Goal: Complete application form: Complete application form

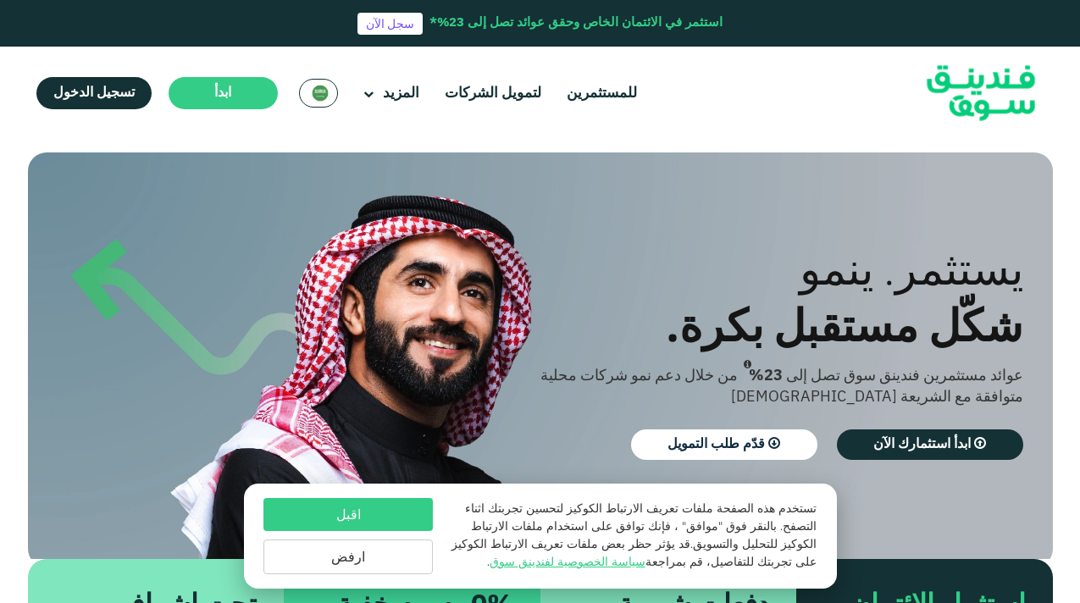
click at [392, 503] on button "اقبل" at bounding box center [347, 514] width 169 height 33
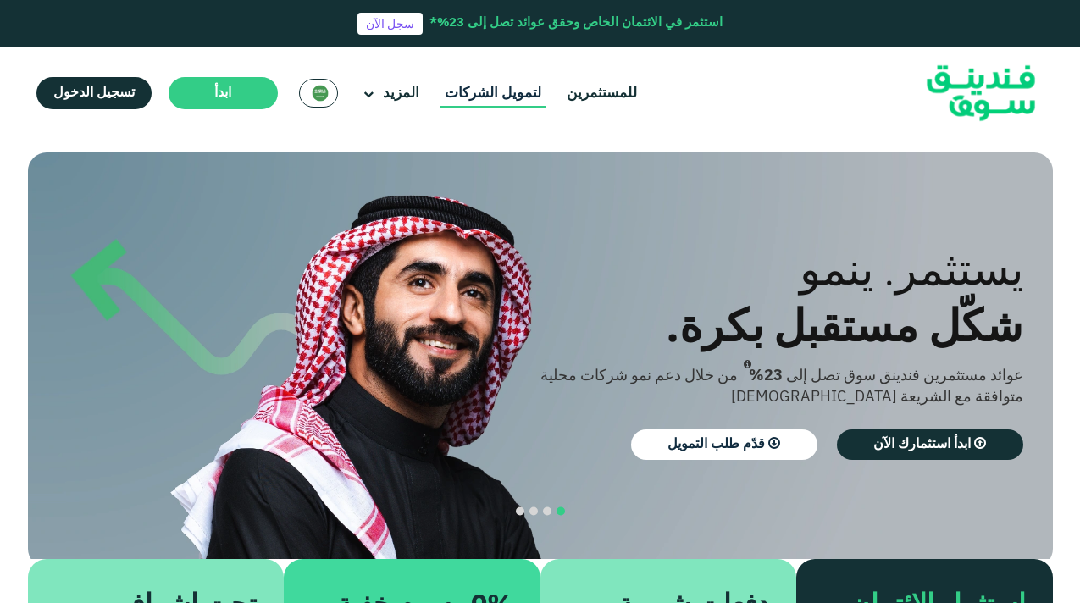
click at [490, 91] on link "لتمويل الشركات" at bounding box center [493, 94] width 105 height 28
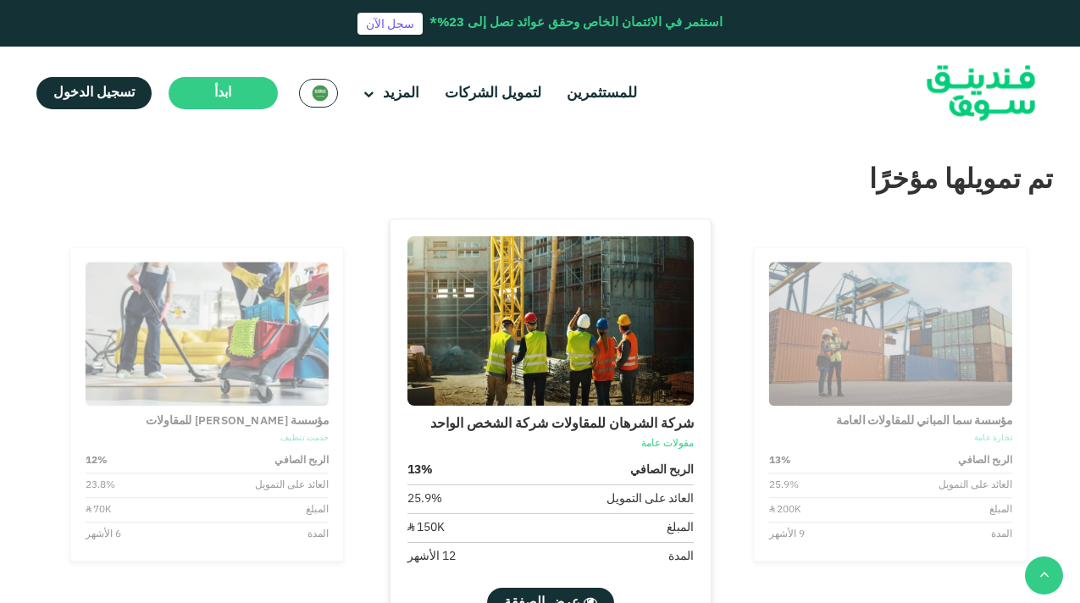
scroll to position [1643, 0]
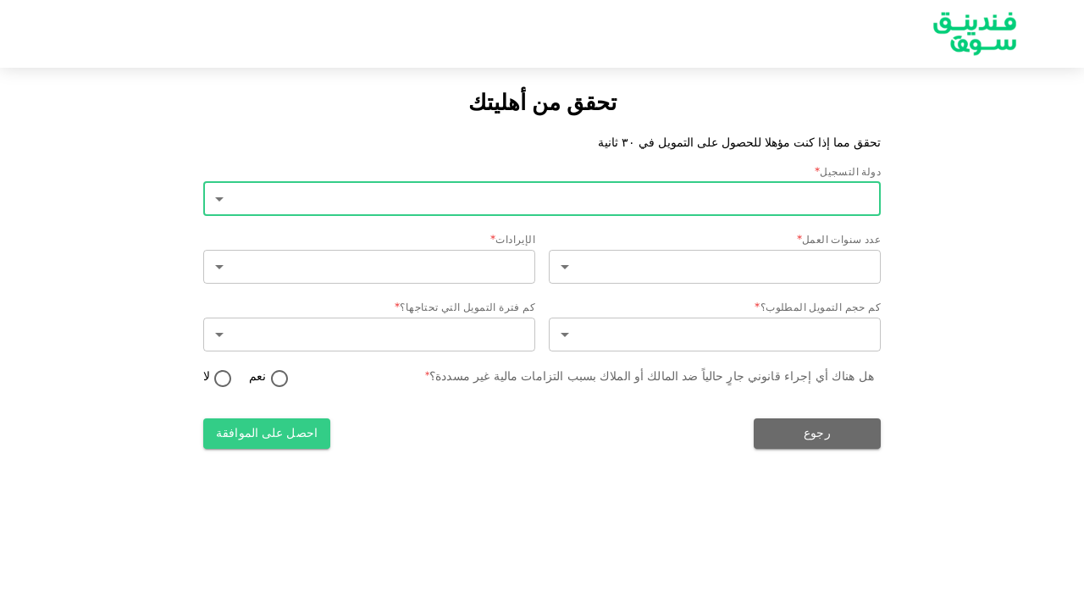
type input "2"
click at [796, 214] on body "تحقق من أهليتك تحقق مما إذا كنت مؤهلا للحصول على التمويل في ٣٠ ثانية دولة التسج…" at bounding box center [542, 301] width 1084 height 603
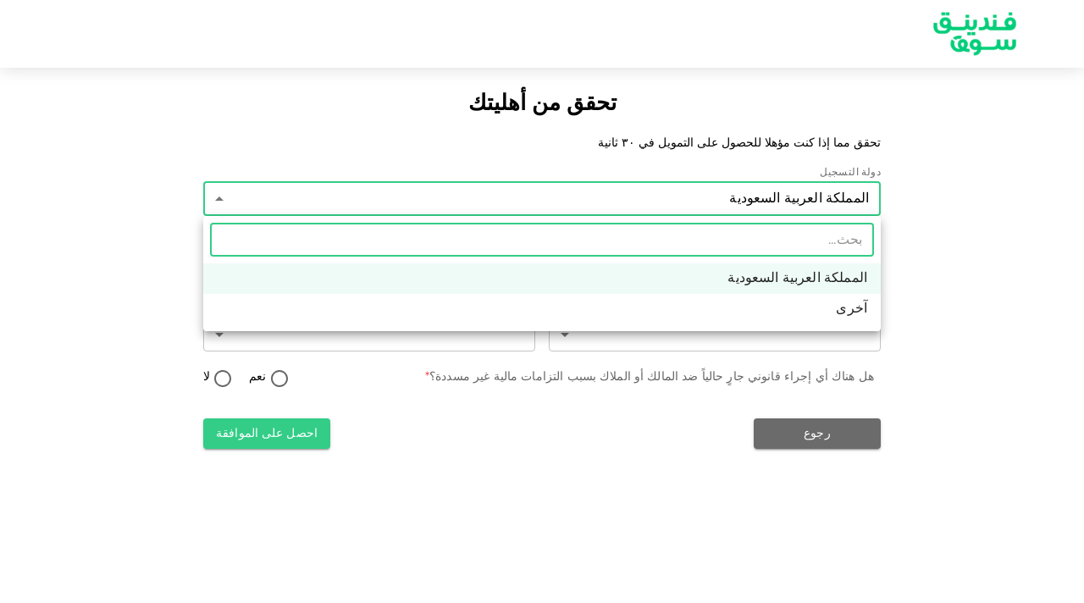
click at [852, 265] on li "المملكة العربية السعودية" at bounding box center [542, 278] width 678 height 30
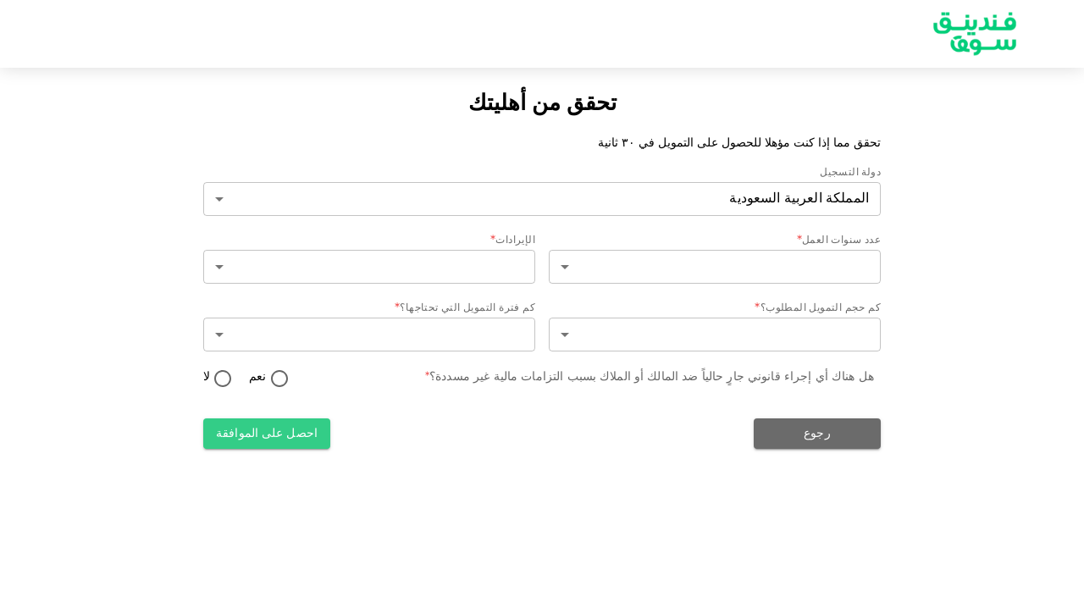
click at [796, 260] on li "المملكة العربية السعودية" at bounding box center [542, 251] width 508 height 17
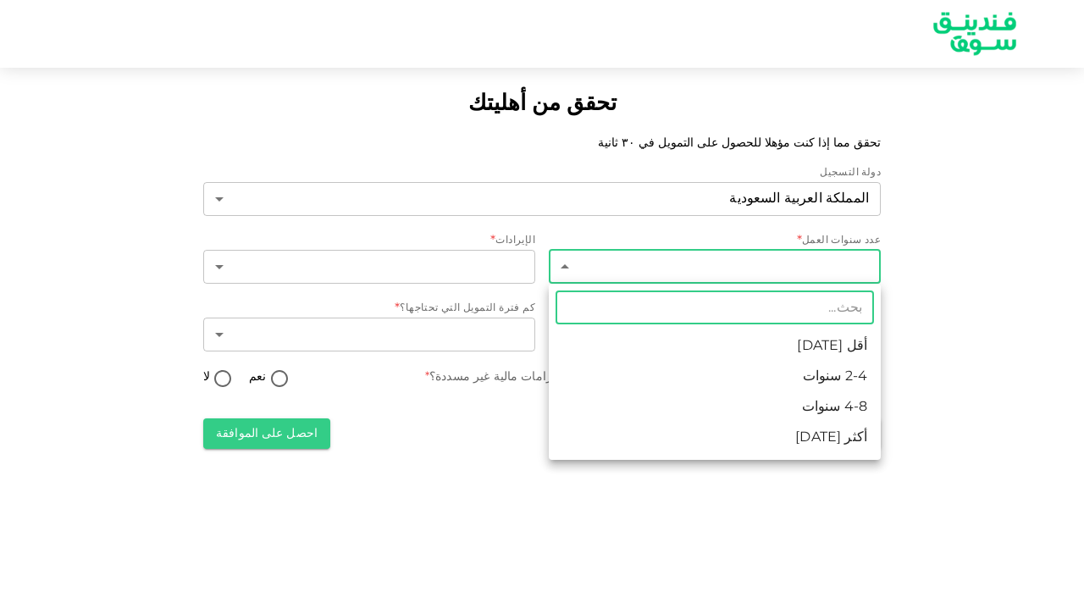
click at [863, 267] on body "تحقق من أهليتك تحقق مما إذا كنت مؤهلا للحصول على التمويل في ٣٠ ثانية دولة التسج…" at bounding box center [542, 301] width 1084 height 603
click at [848, 419] on li "4-8 سنوات" at bounding box center [715, 407] width 332 height 30
type input "3"
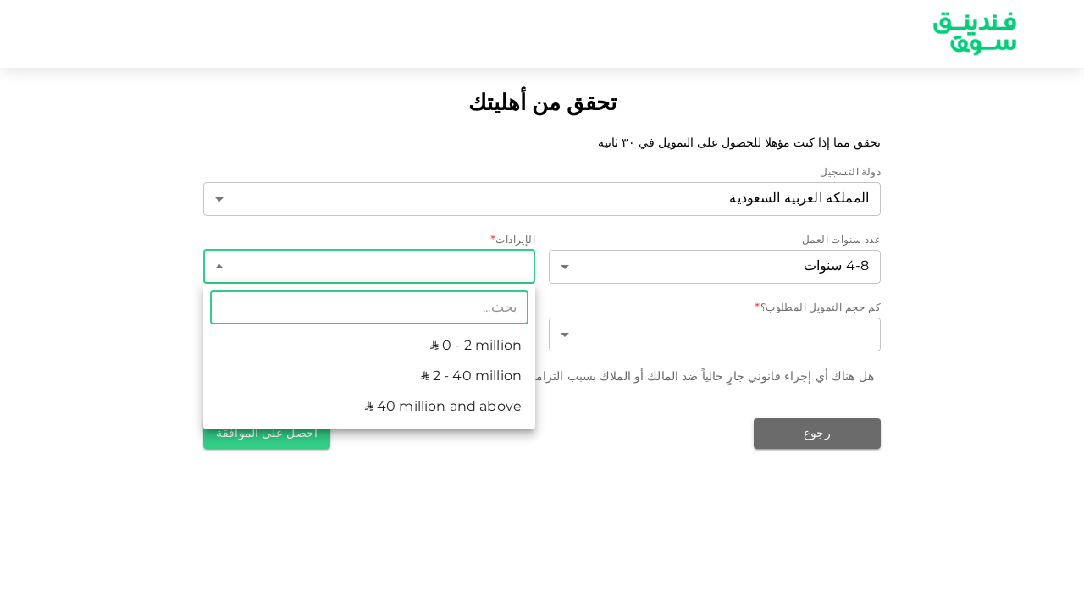
click at [496, 279] on body "تحقق من أهليتك تحقق مما إذا كنت مؤهلا للحصول على التمويل في ٣٠ ثانية دولة التسج…" at bounding box center [542, 301] width 1084 height 603
click at [513, 371] on li "ʢ 2 - 40 million" at bounding box center [369, 377] width 332 height 30
type input "2"
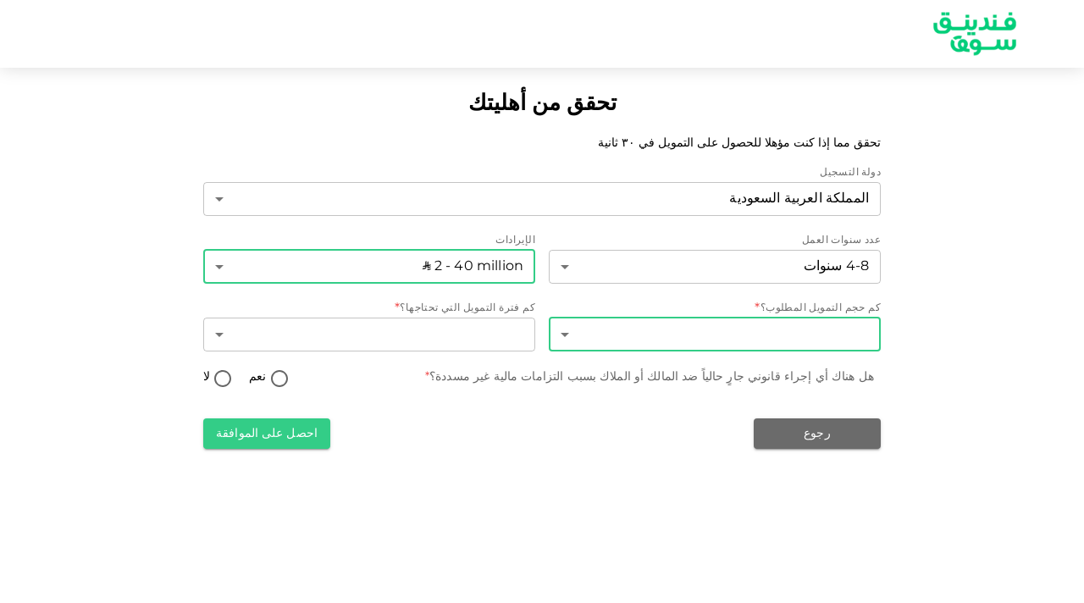
click at [784, 351] on body "تحقق من أهليتك تحقق مما إذا كنت مؤهلا للحصول على التمويل في ٣٠ ثانية دولة التسج…" at bounding box center [542, 301] width 1084 height 603
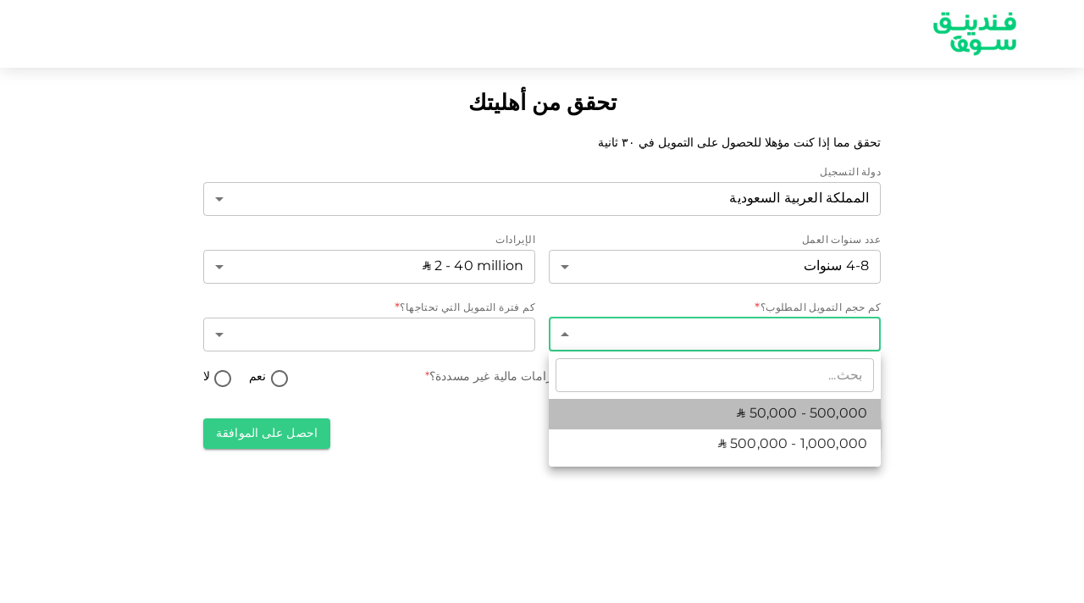
click at [860, 419] on span "ʢ 50,000 - 500,000" at bounding box center [802, 414] width 130 height 20
type input "1"
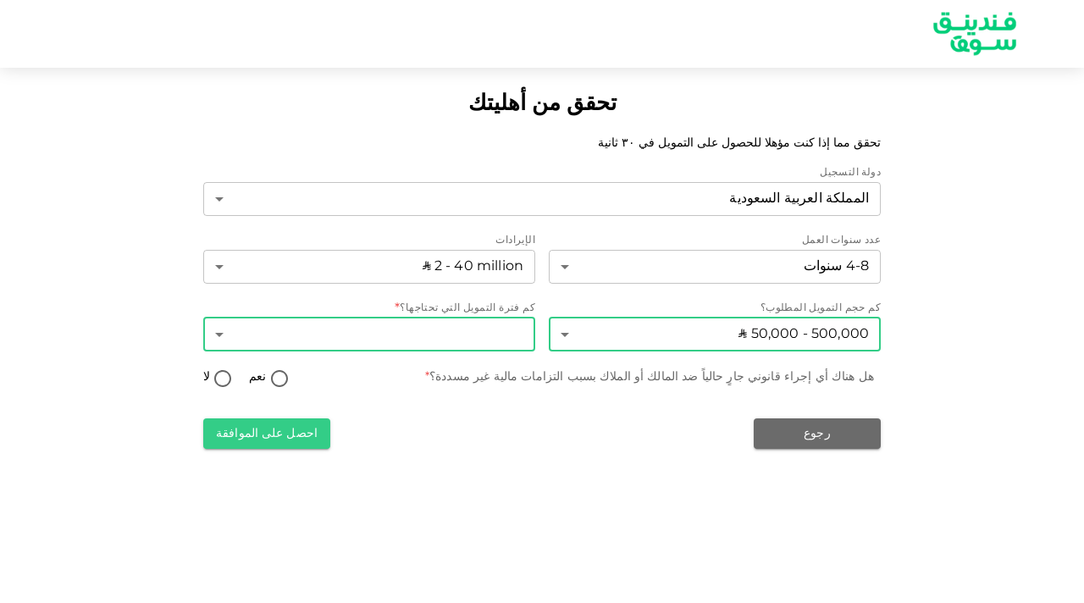
click at [466, 336] on body "تحقق من أهليتك تحقق مما إذا كنت مؤهلا للحصول على التمويل في ٣٠ ثانية دولة التسج…" at bounding box center [542, 301] width 1084 height 603
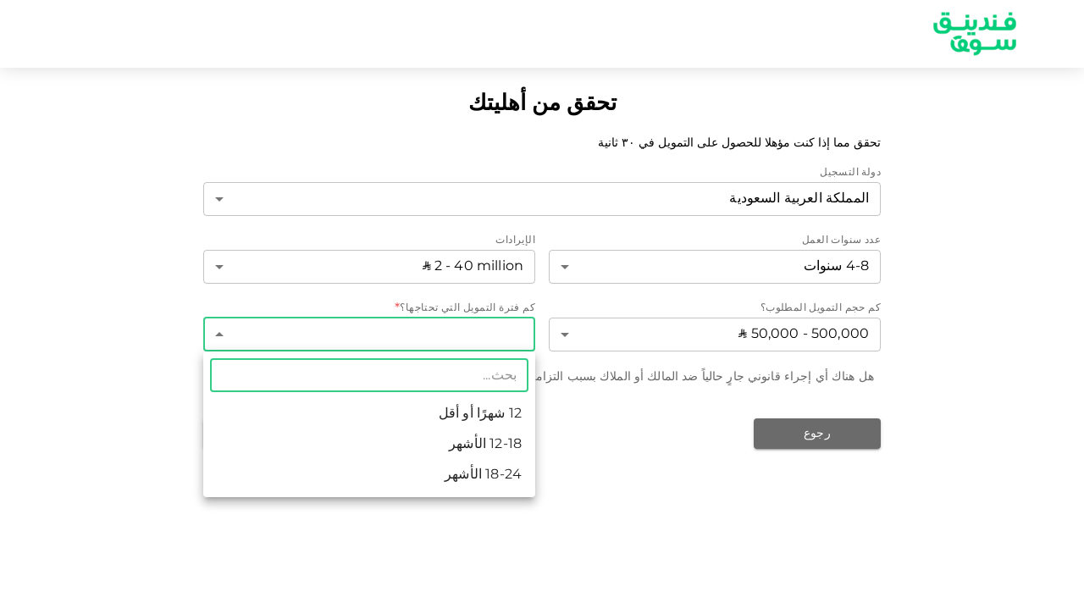
click at [524, 474] on li "18-24 الأشهر" at bounding box center [369, 475] width 332 height 30
type input "3"
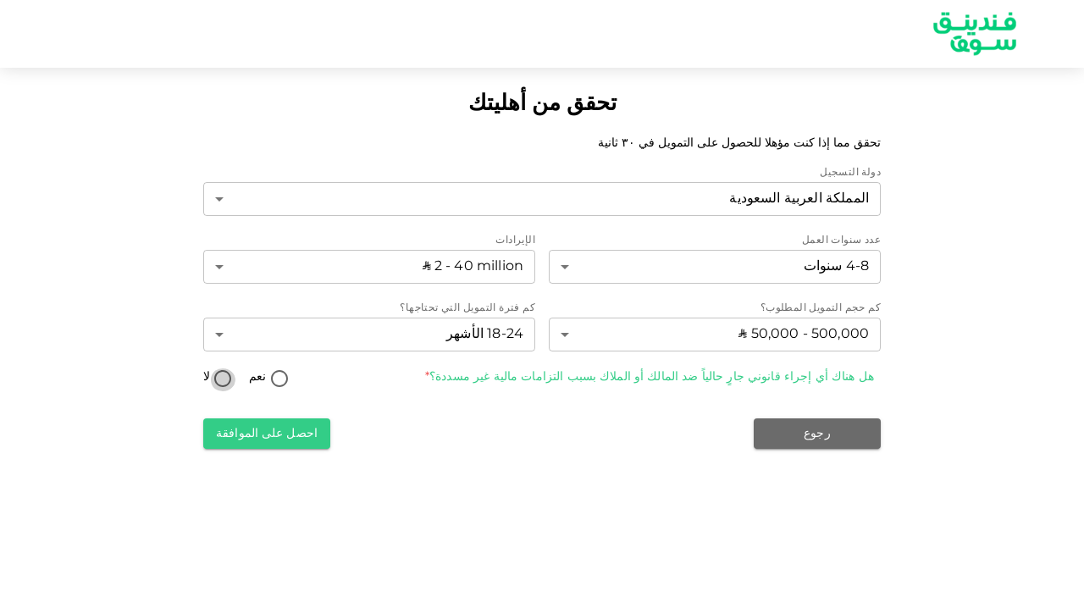
click at [224, 383] on input "لا" at bounding box center [222, 380] width 25 height 23
radio input "true"
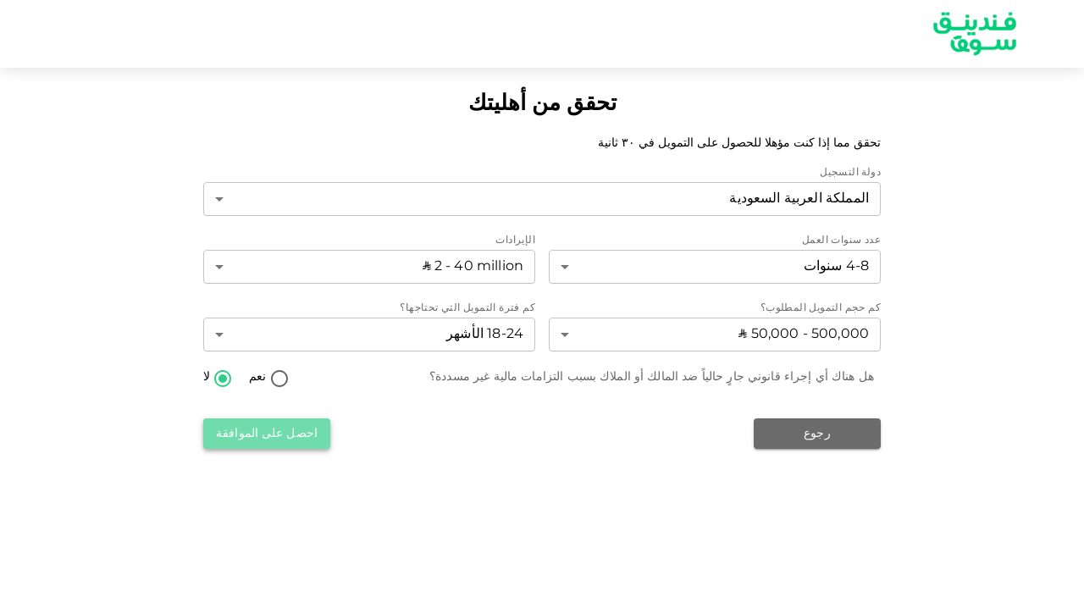
click at [299, 434] on button "احصل على الموافقة" at bounding box center [266, 433] width 127 height 30
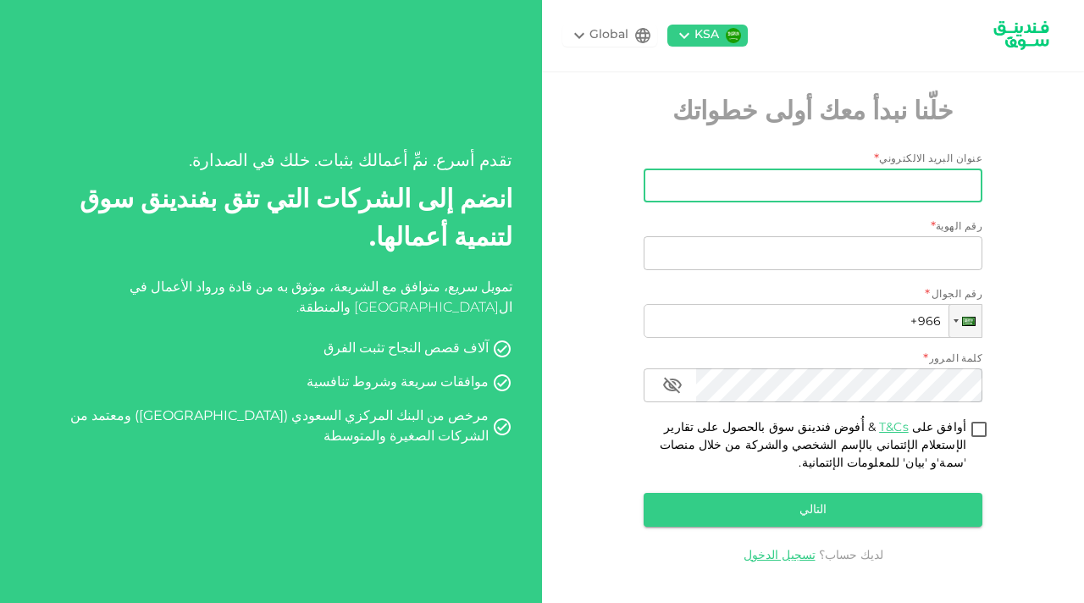
click at [834, 185] on input "عنوان البريد الالكتروني" at bounding box center [822, 186] width 320 height 34
type input "l.muhandhatim@gmail.com"
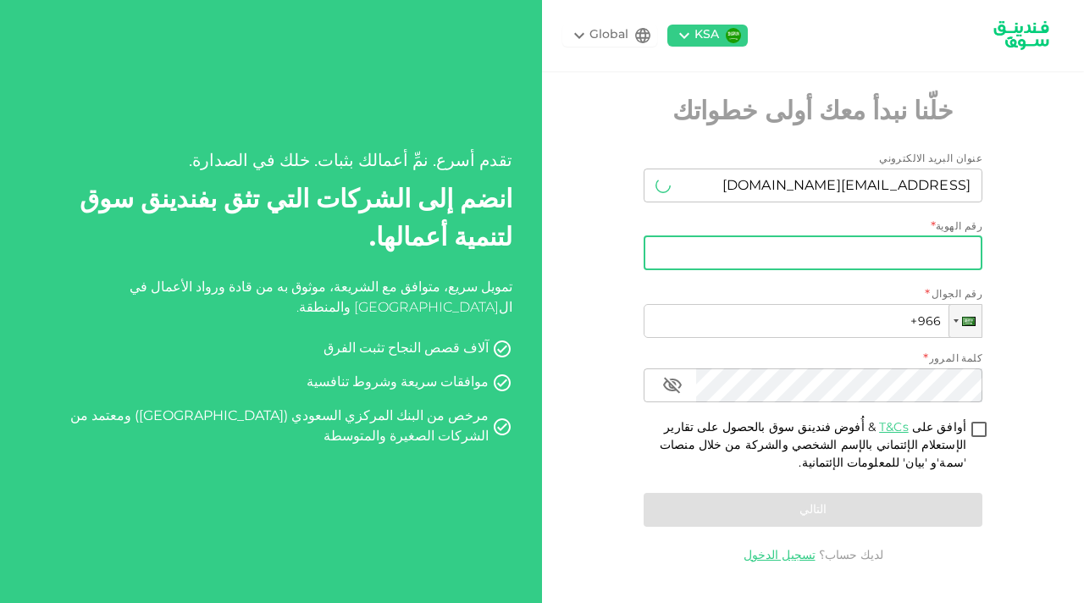
click at [862, 252] on input "رقم الهوية" at bounding box center [813, 253] width 339 height 34
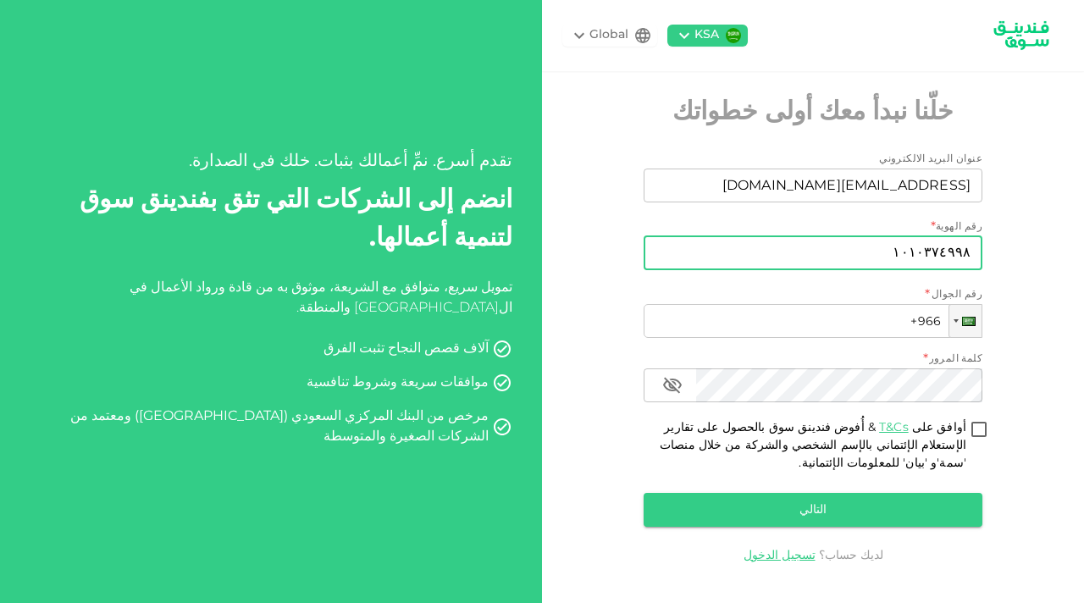
type input "١٠١٠٣٧٤٩٩٨"
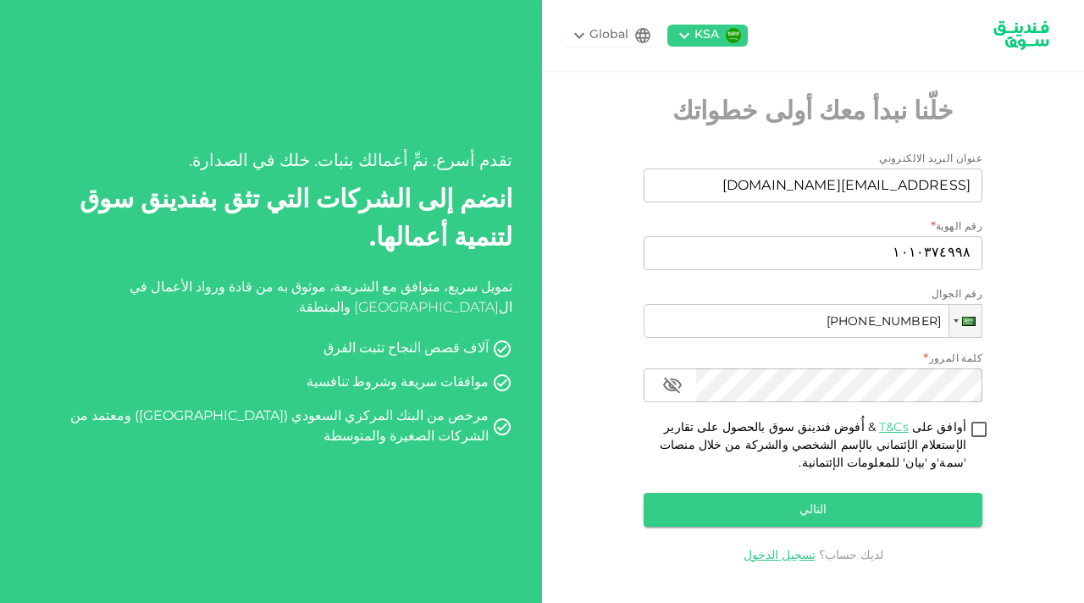
type input "+966 566 453 515"
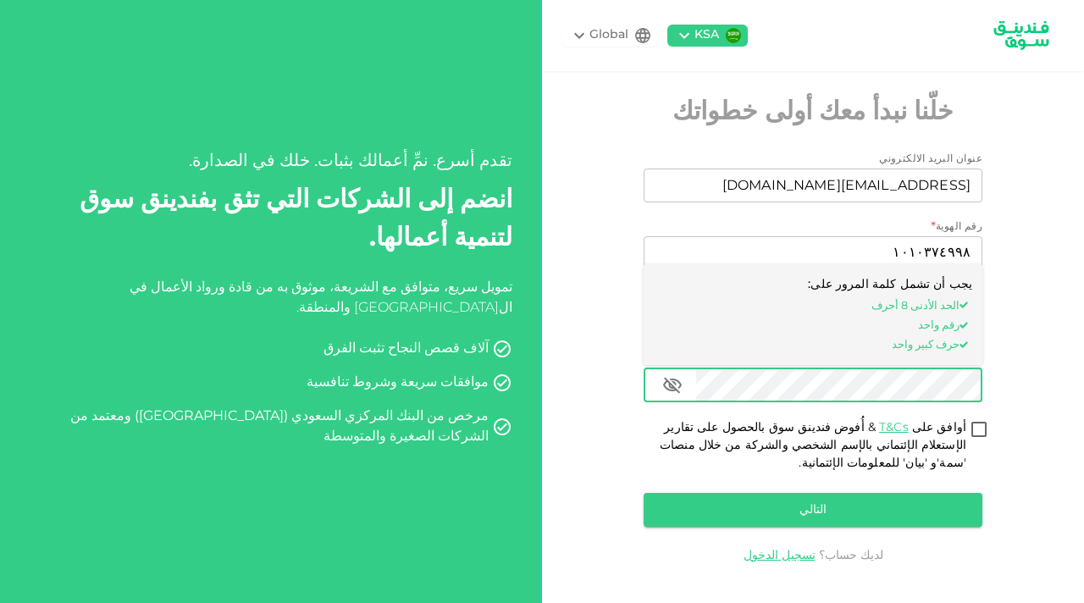
click at [984, 424] on input "أوافق على T&Cs & أُفوض فندينق سوق بالحصول على تقارير الإستعلام الإئتماني بالإسم…" at bounding box center [979, 430] width 25 height 23
checkbox input "true"
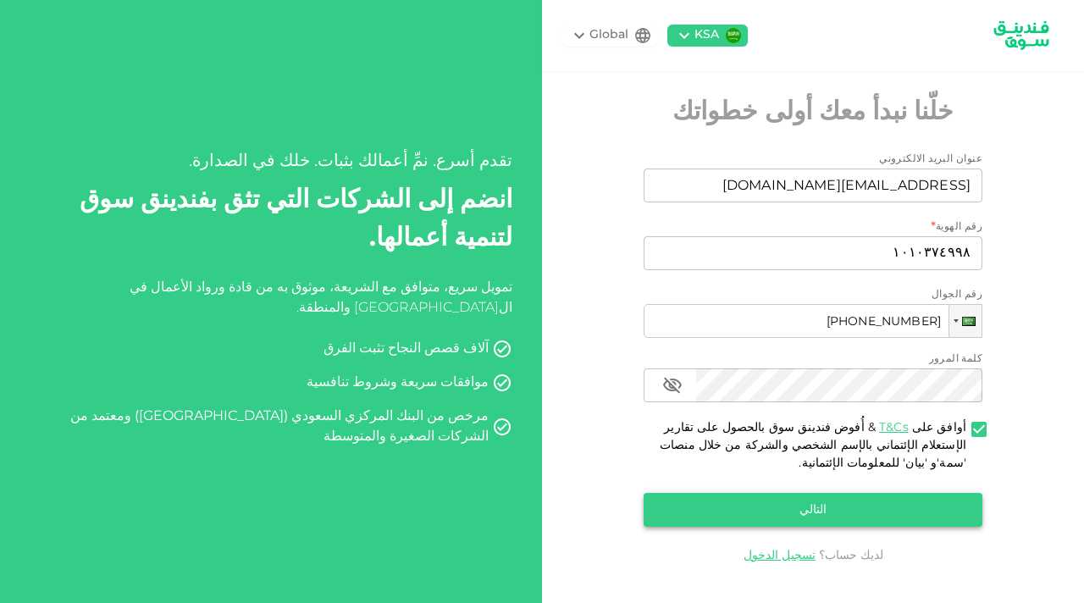
click at [943, 517] on button "التالي" at bounding box center [813, 510] width 339 height 34
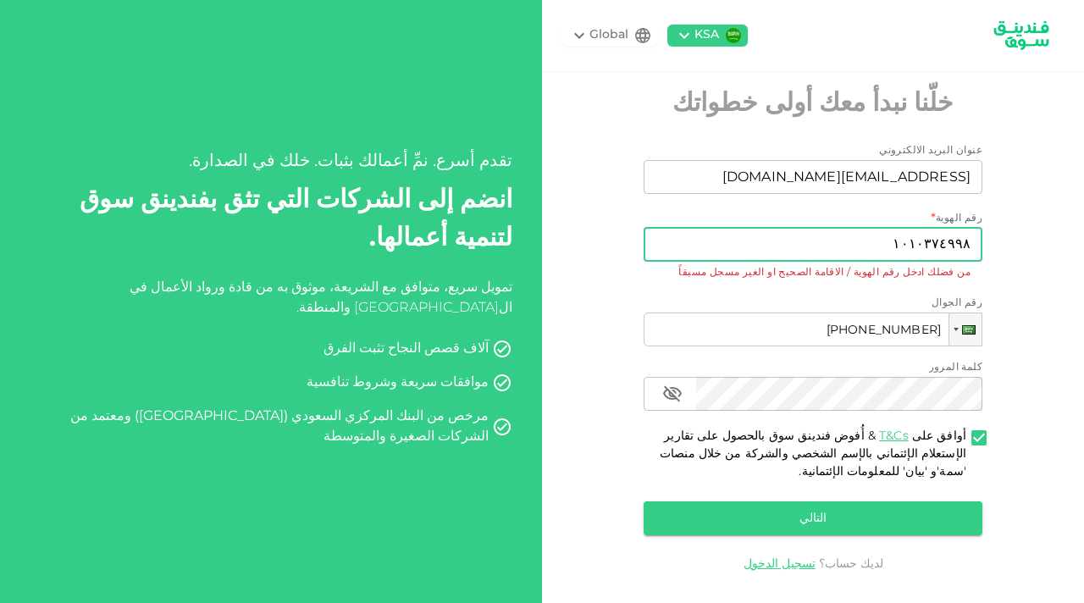
click at [918, 252] on input "١٠١٠٣٧٤٩٩٨" at bounding box center [813, 245] width 339 height 34
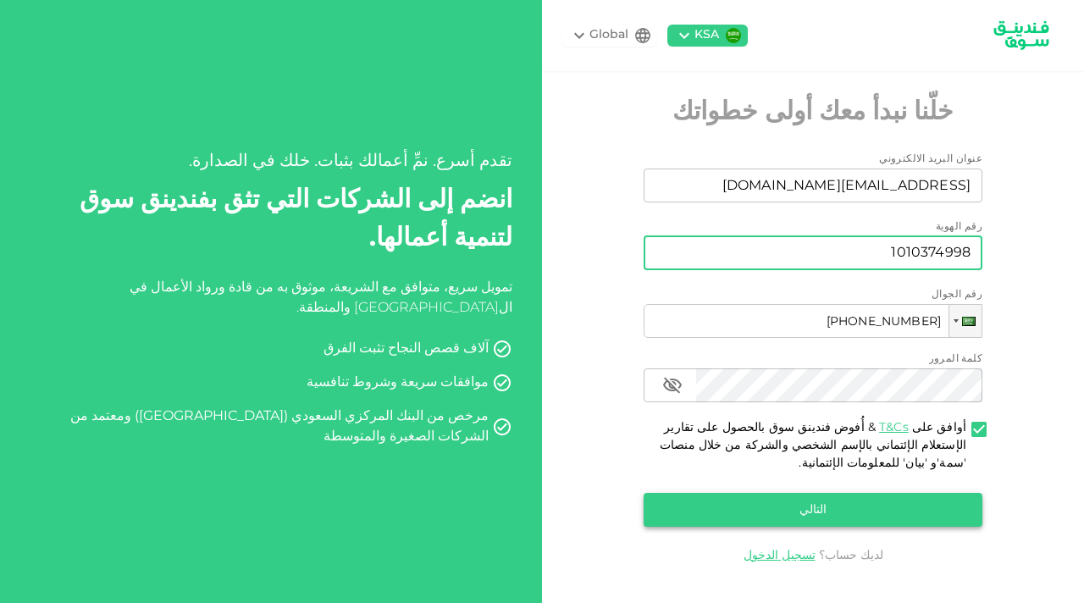
type input "1010374998"
click at [951, 499] on button "التالي" at bounding box center [813, 510] width 339 height 34
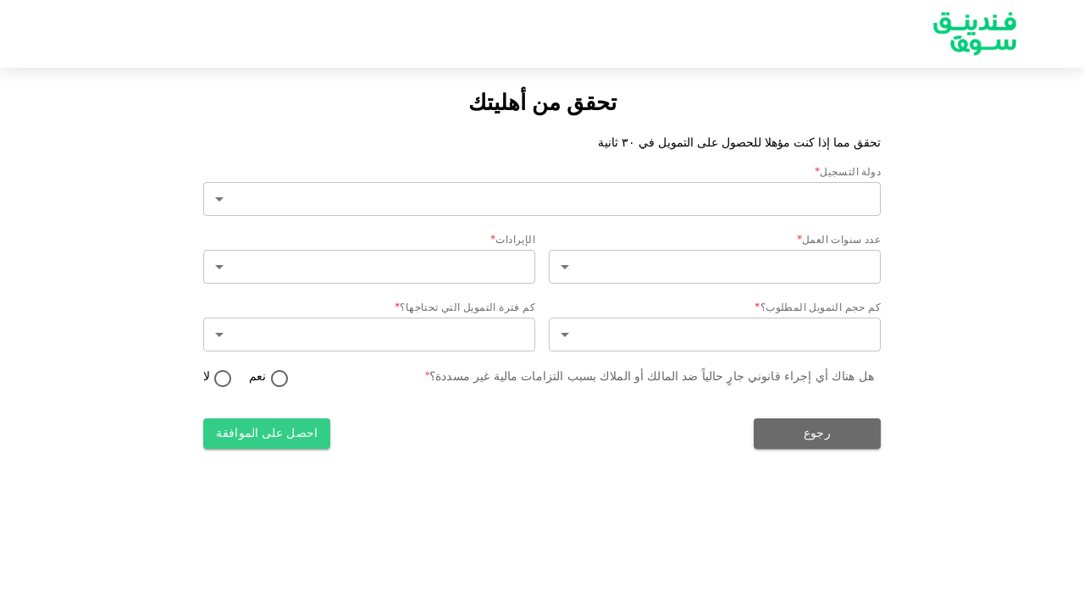
type input "2"
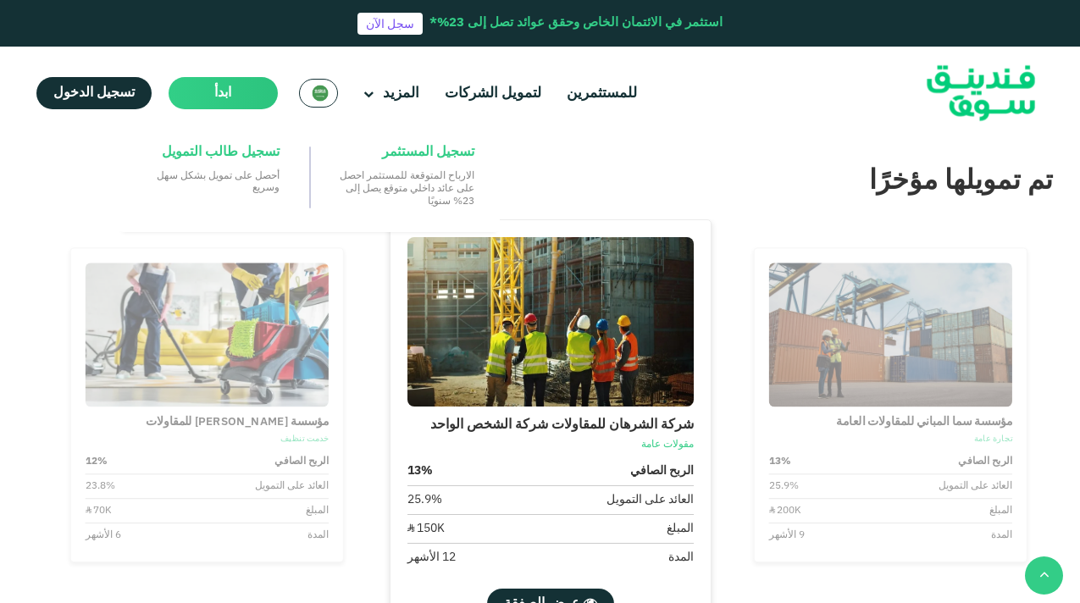
click at [216, 96] on span "ابدأ" at bounding box center [222, 92] width 17 height 13
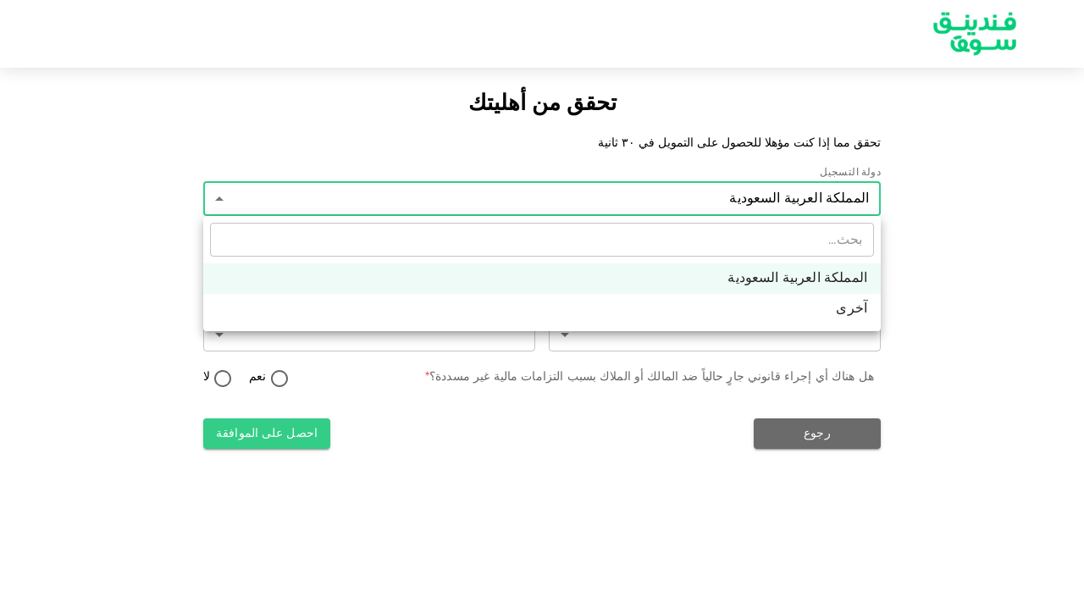
click at [824, 202] on div at bounding box center [542, 301] width 1084 height 603
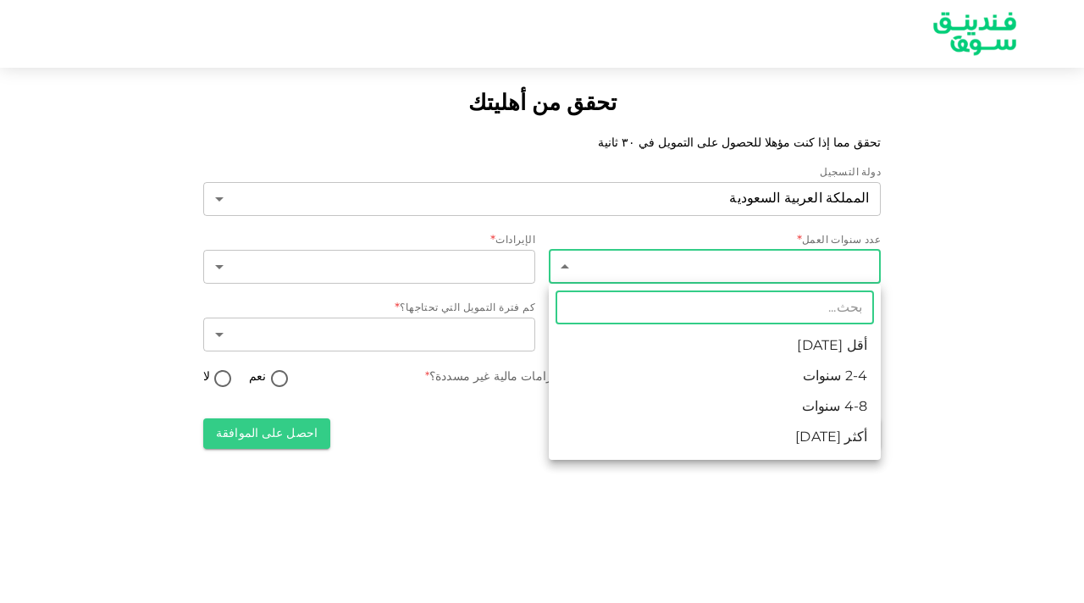
click at [862, 266] on body "تحقق من أهليتك تحقق مما إذا كنت مؤهلا للحصول على التمويل في ٣٠ ثانية دولة التسج…" at bounding box center [542, 301] width 1084 height 603
click at [850, 434] on li "أكثر من 8 سنوات" at bounding box center [715, 438] width 332 height 30
type input "4"
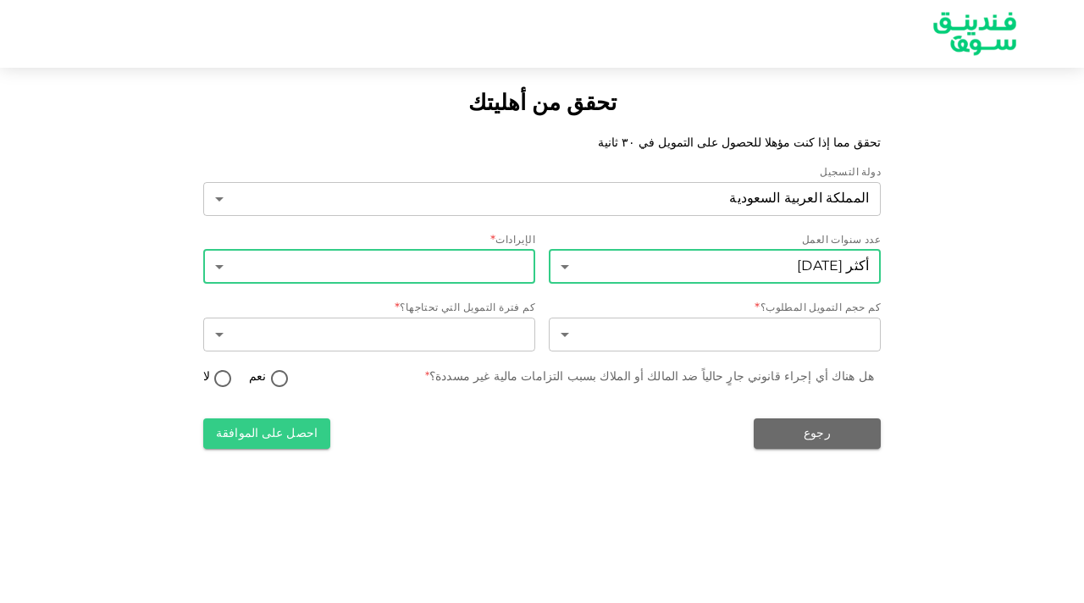
click at [428, 266] on body "تحقق من أهليتك تحقق مما إذا كنت مؤهلا للحصول على التمويل في ٣٠ ثانية دولة التسج…" at bounding box center [542, 301] width 1084 height 603
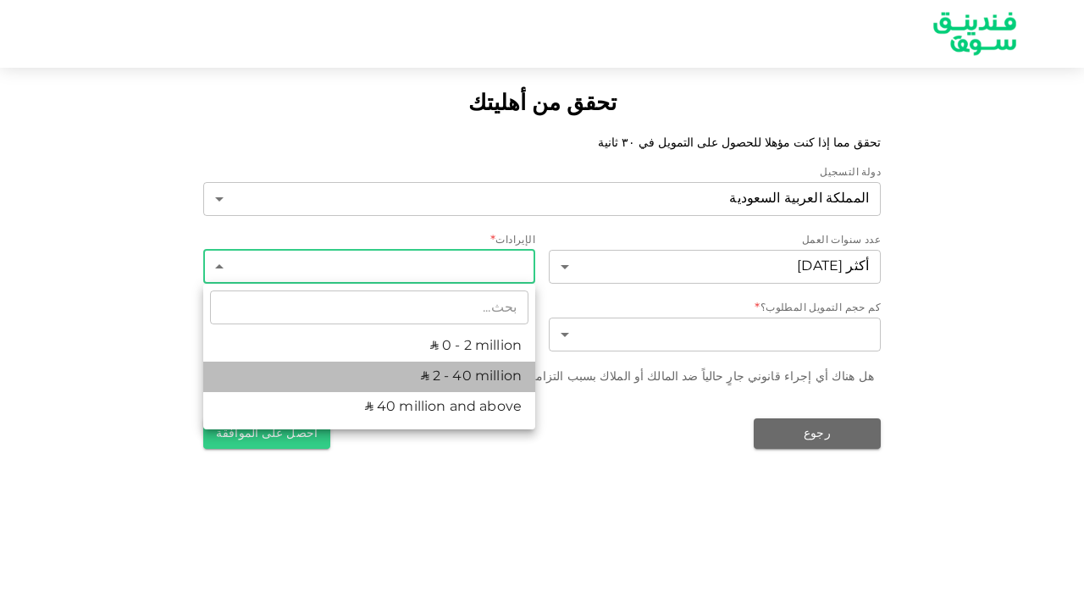
click at [486, 366] on li "ʢ 2 - 40 million" at bounding box center [369, 377] width 332 height 30
type input "2"
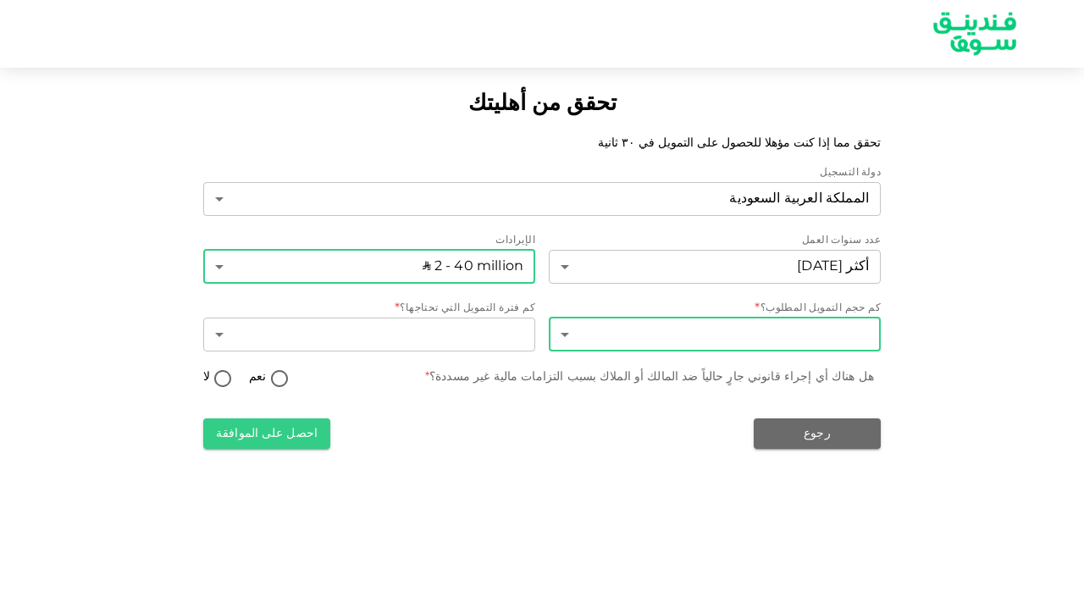
click at [758, 337] on body "تحقق من أهليتك تحقق مما إذا كنت مؤهلا للحصول على التمويل في ٣٠ ثانية دولة التسج…" at bounding box center [542, 301] width 1084 height 603
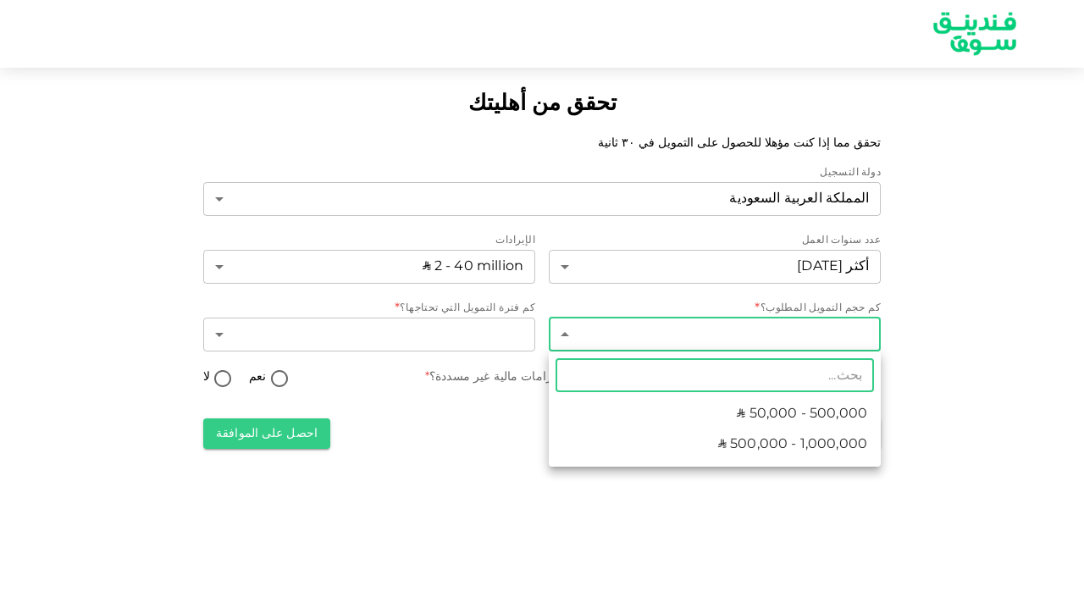
click at [809, 418] on span "ʢ 50,000 - 500,000" at bounding box center [802, 414] width 130 height 20
type input "1"
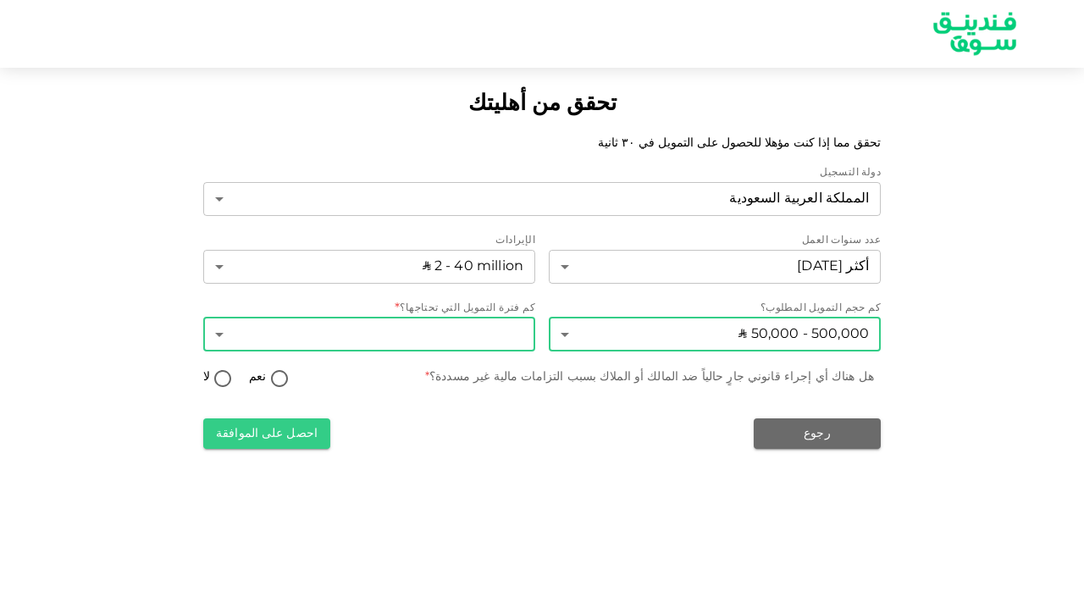
click at [442, 321] on body "تحقق من أهليتك تحقق مما إذا كنت مؤهلا للحصول على التمويل في ٣٠ ثانية دولة التسج…" at bounding box center [542, 301] width 1084 height 603
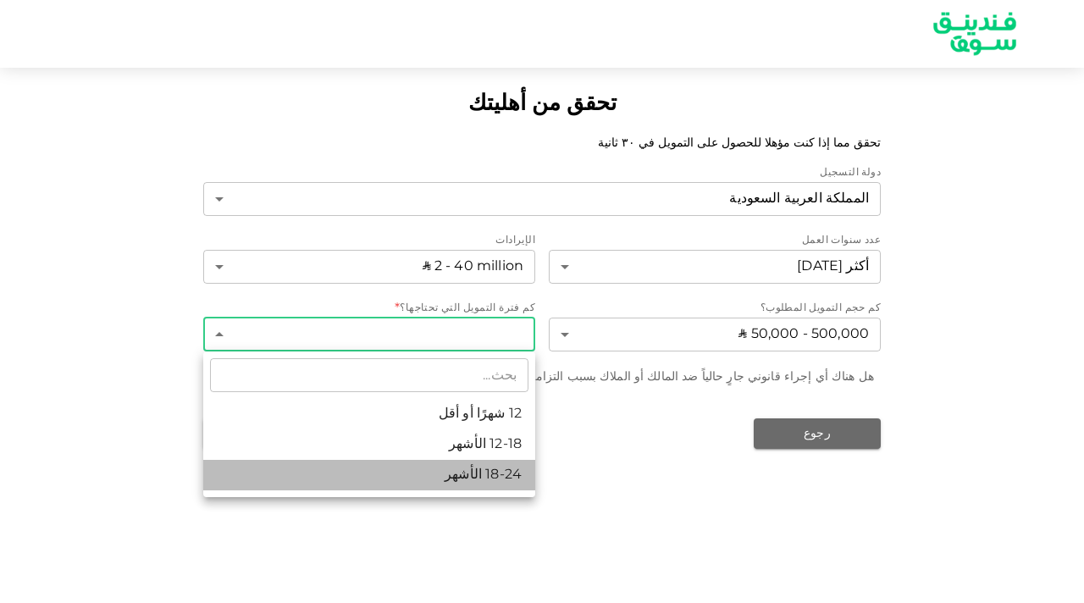
click at [482, 484] on li "18-24 الأشهر" at bounding box center [369, 475] width 332 height 30
type input "3"
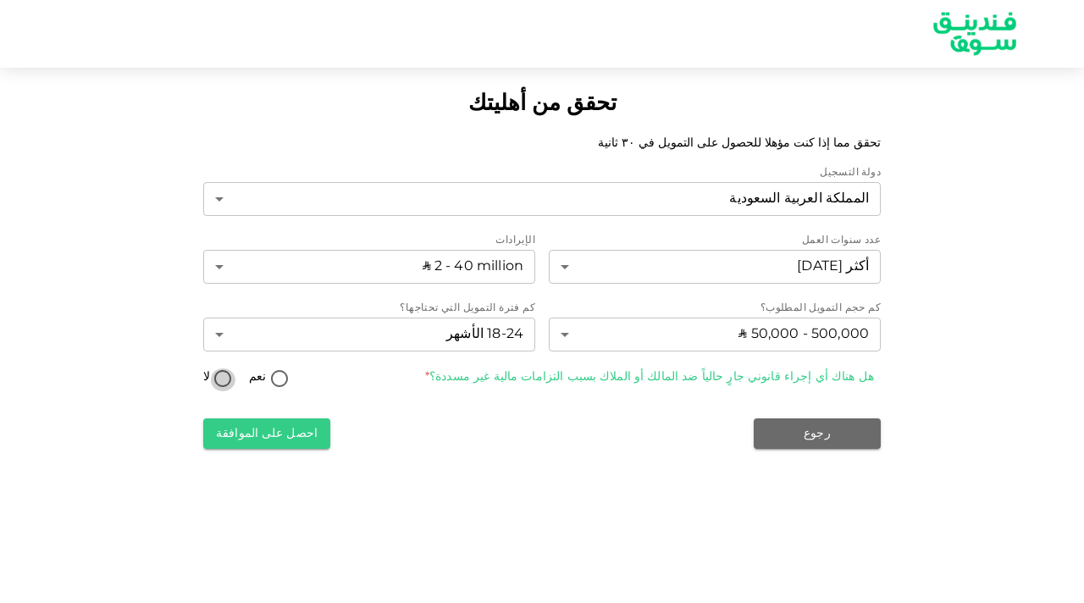
click at [213, 383] on input "لا" at bounding box center [222, 380] width 25 height 23
radio input "true"
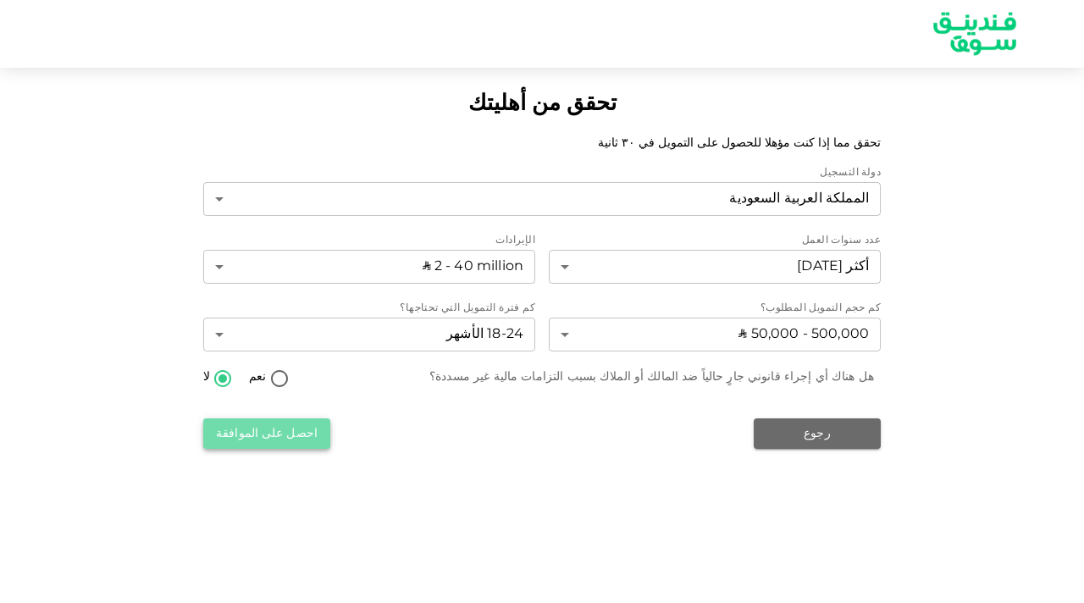
click at [299, 439] on button "احصل على الموافقة" at bounding box center [266, 433] width 127 height 30
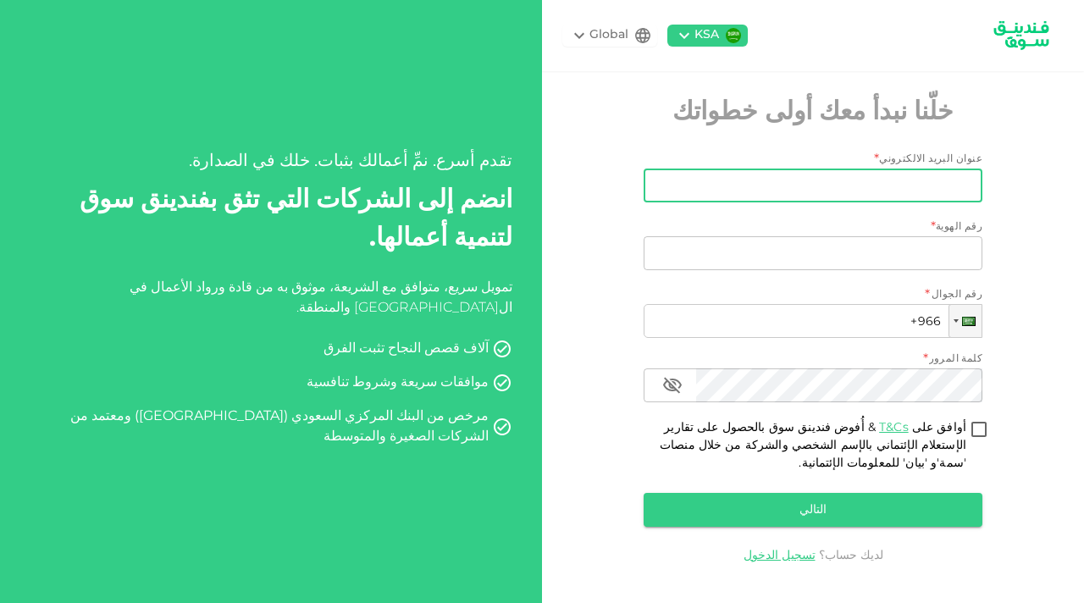
type input "[EMAIL_ADDRESS][DOMAIN_NAME]"
click at [821, 186] on input "[EMAIL_ADDRESS][DOMAIN_NAME]" at bounding box center [822, 186] width 320 height 34
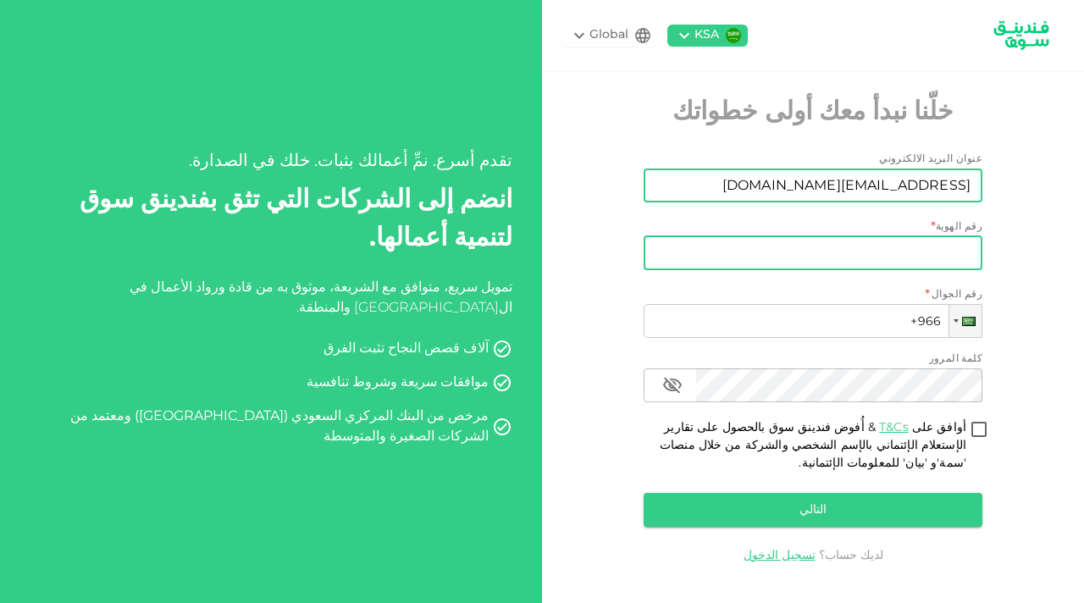
click at [921, 262] on input "رقم الهوية" at bounding box center [813, 253] width 339 height 34
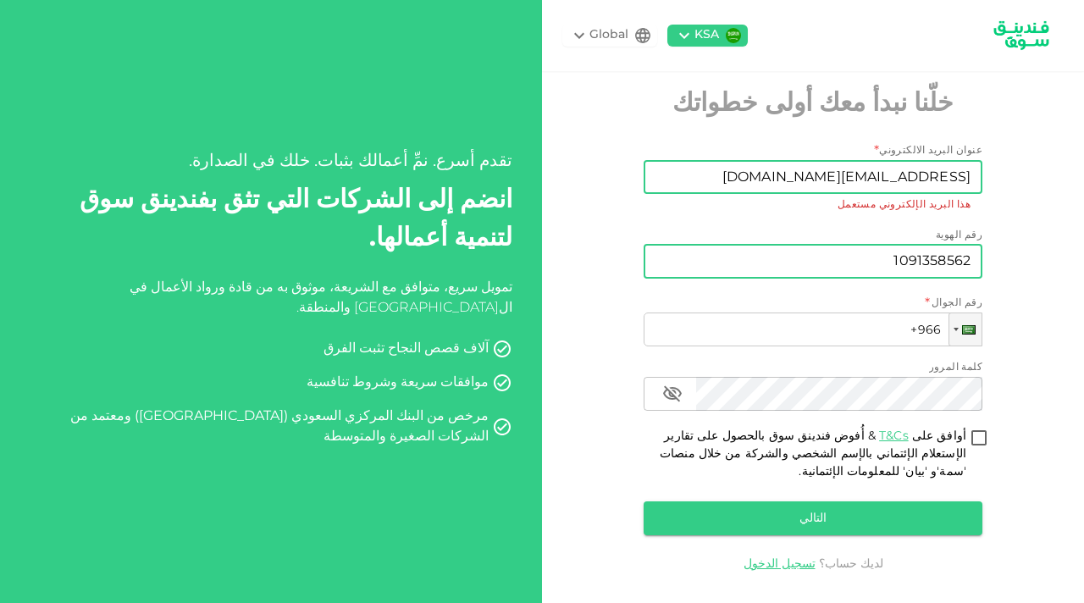
type input "1091358562"
click at [920, 177] on input "[EMAIL_ADDRESS][DOMAIN_NAME]" at bounding box center [822, 177] width 320 height 34
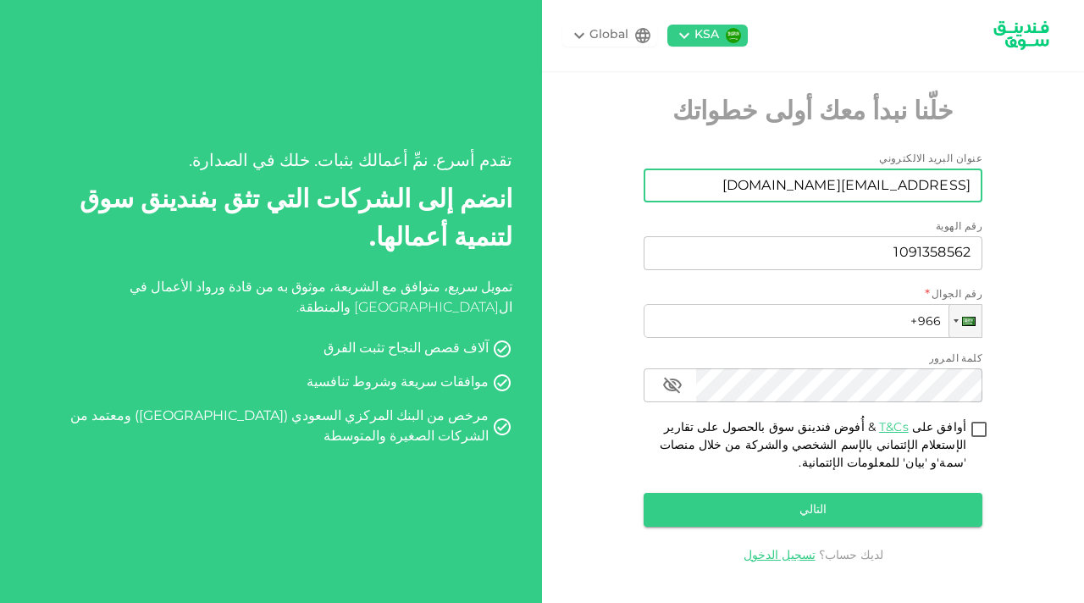
click at [920, 177] on input "[EMAIL_ADDRESS][DOMAIN_NAME]" at bounding box center [822, 186] width 320 height 34
type input "n"
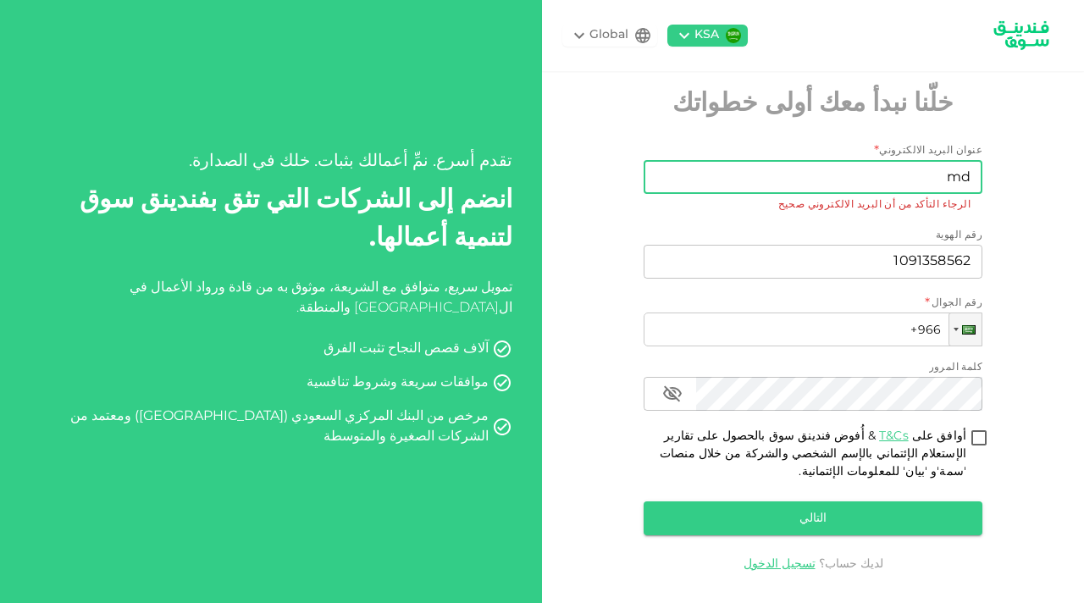
type input "[EMAIL_ADDRESS][DOMAIN_NAME]"
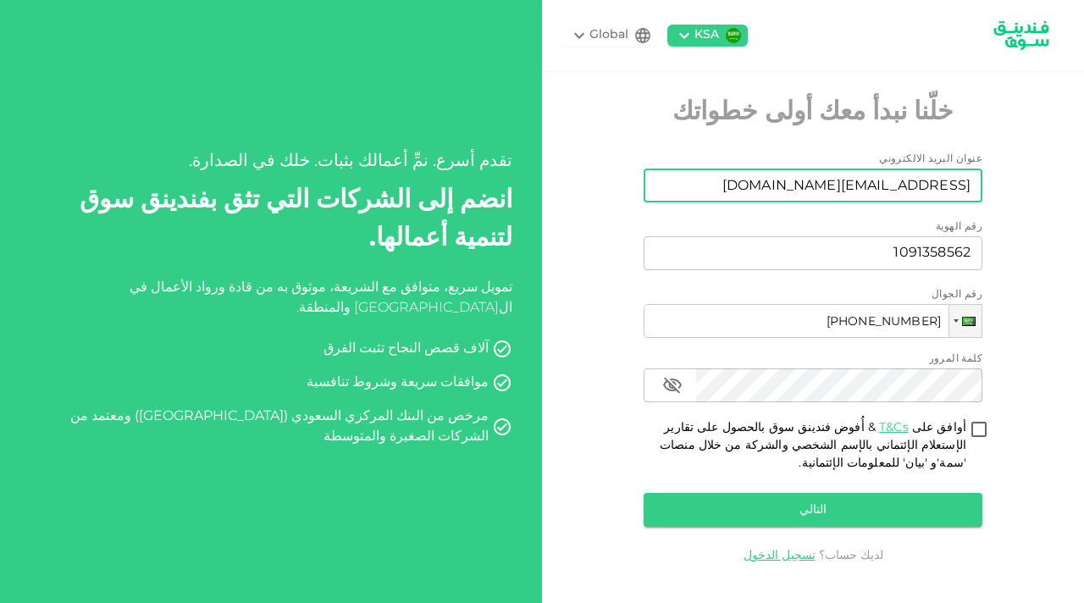
type input "[PHONE_NUMBER]"
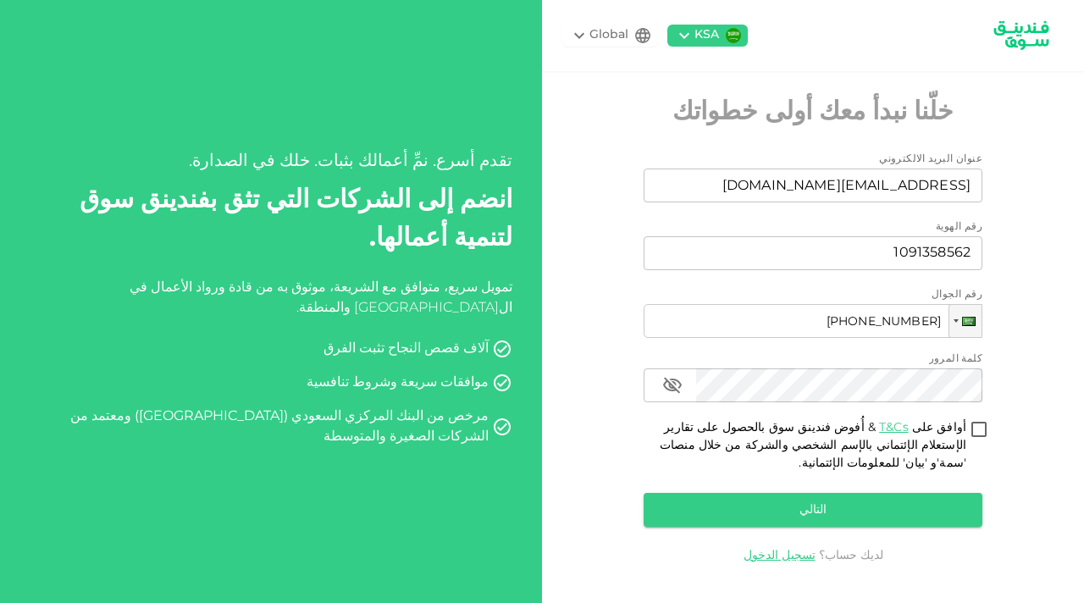
click at [984, 429] on input "أوافق على T&Cs & أُفوض فندينق سوق بالحصول على تقارير الإستعلام الإئتماني بالإسم…" at bounding box center [979, 430] width 25 height 23
checkbox input "true"
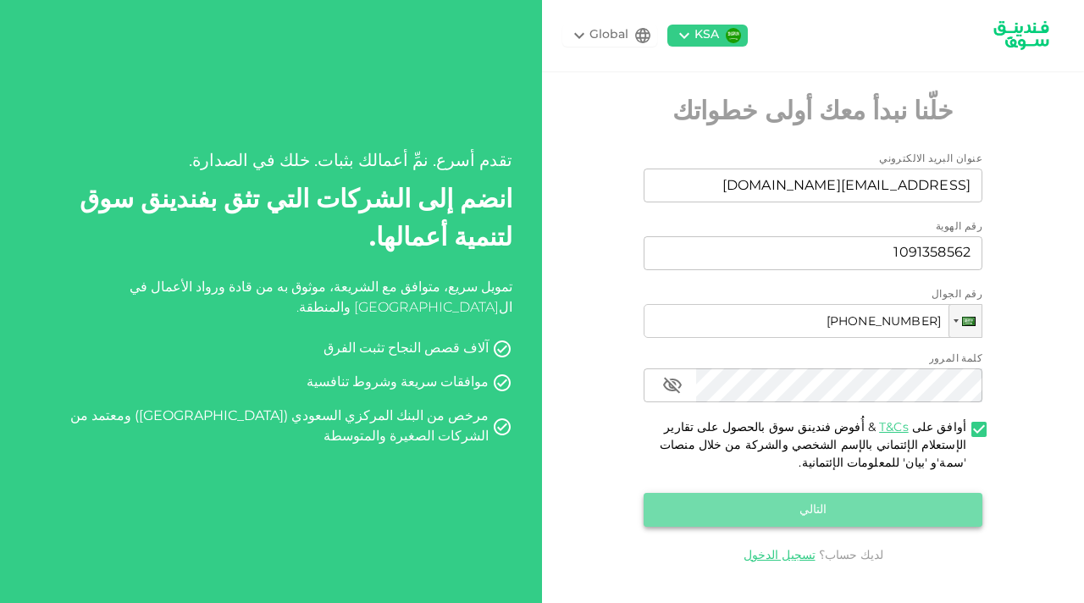
click at [945, 506] on button "التالي" at bounding box center [813, 510] width 339 height 34
